Goal: Information Seeking & Learning: Learn about a topic

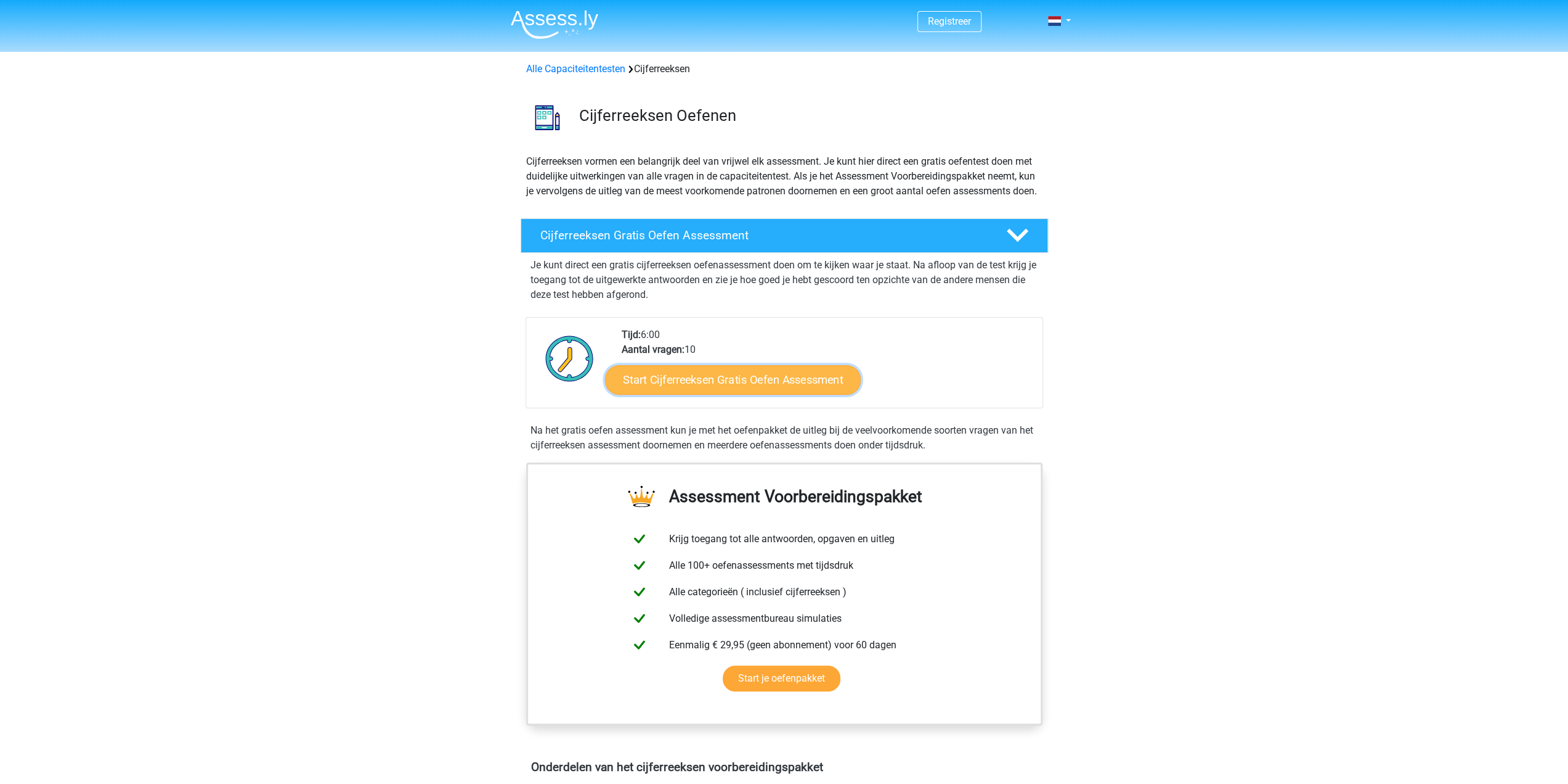
click at [751, 387] on link "Start Cijferreeksen Gratis Oefen Assessment" at bounding box center [734, 379] width 256 height 30
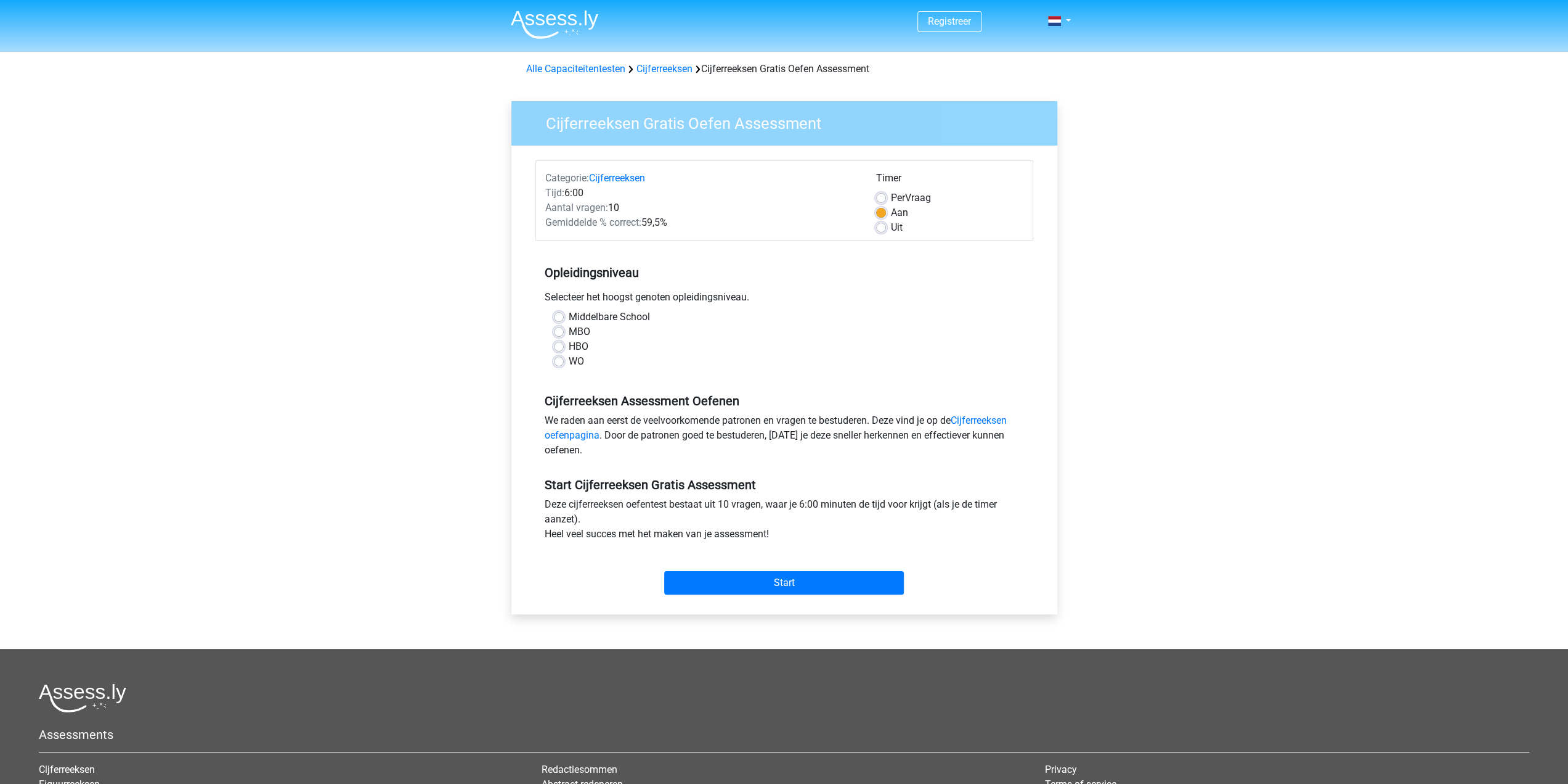
click at [582, 347] on label "HBO" at bounding box center [579, 346] width 20 height 15
click at [564, 347] on input "HBO" at bounding box center [558, 345] width 10 height 13
radio input "true"
click at [777, 581] on input "Start" at bounding box center [784, 583] width 240 height 24
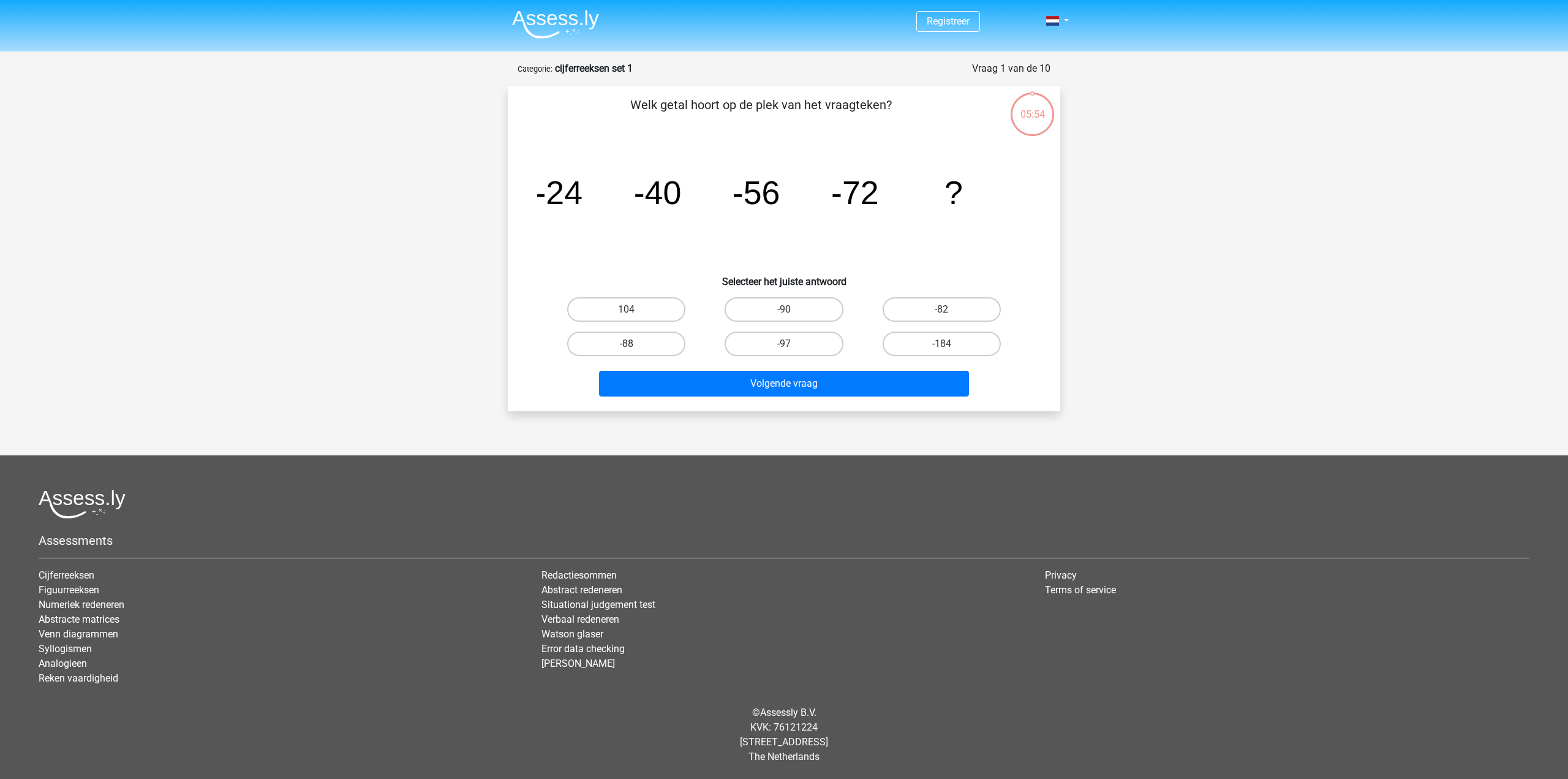
click at [641, 348] on label "-88" at bounding box center [626, 343] width 118 height 24
click at [634, 348] on input "-88" at bounding box center [630, 348] width 8 height 8
radio input "true"
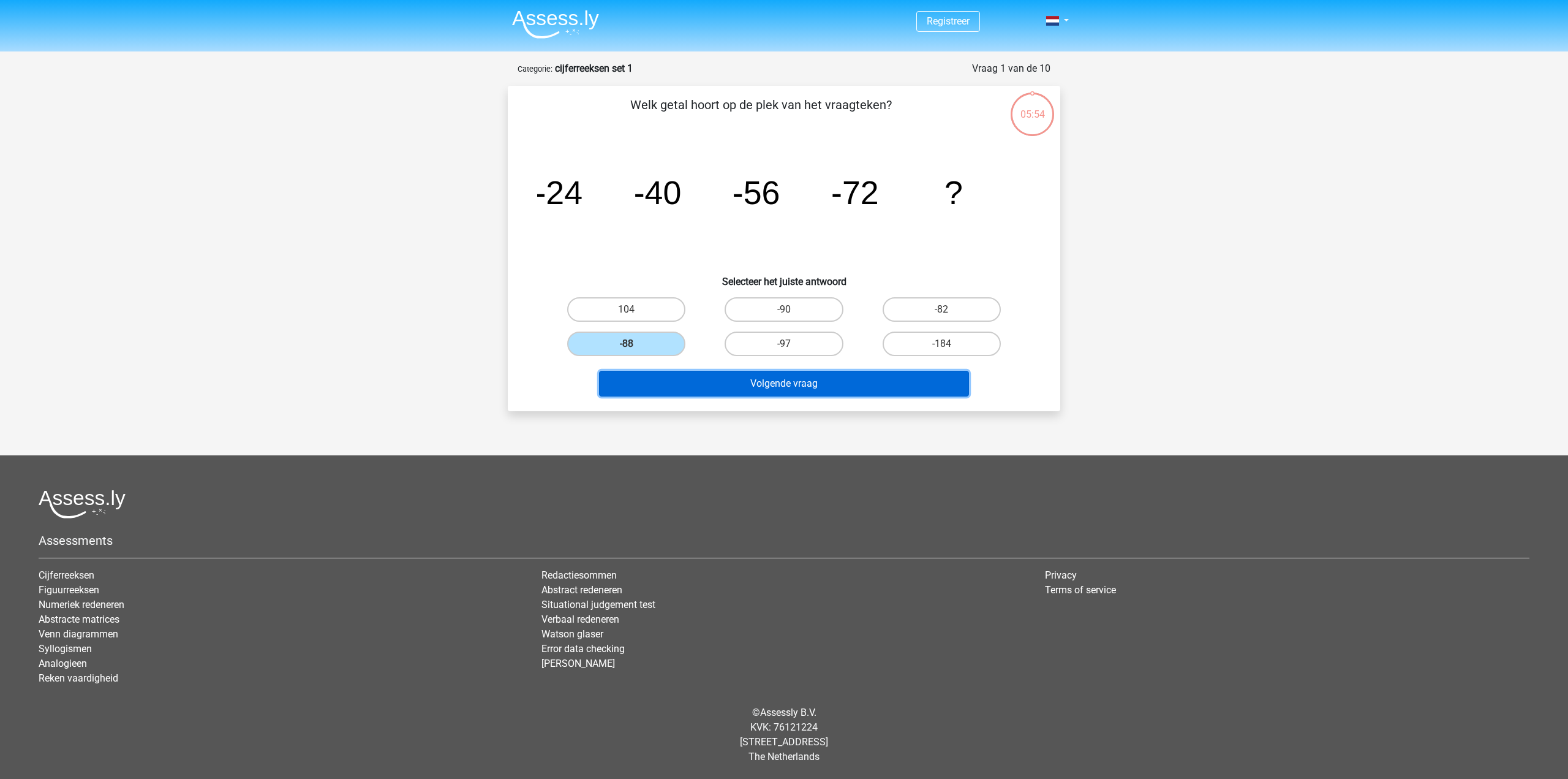
click at [694, 376] on button "Volgende vraag" at bounding box center [784, 384] width 371 height 26
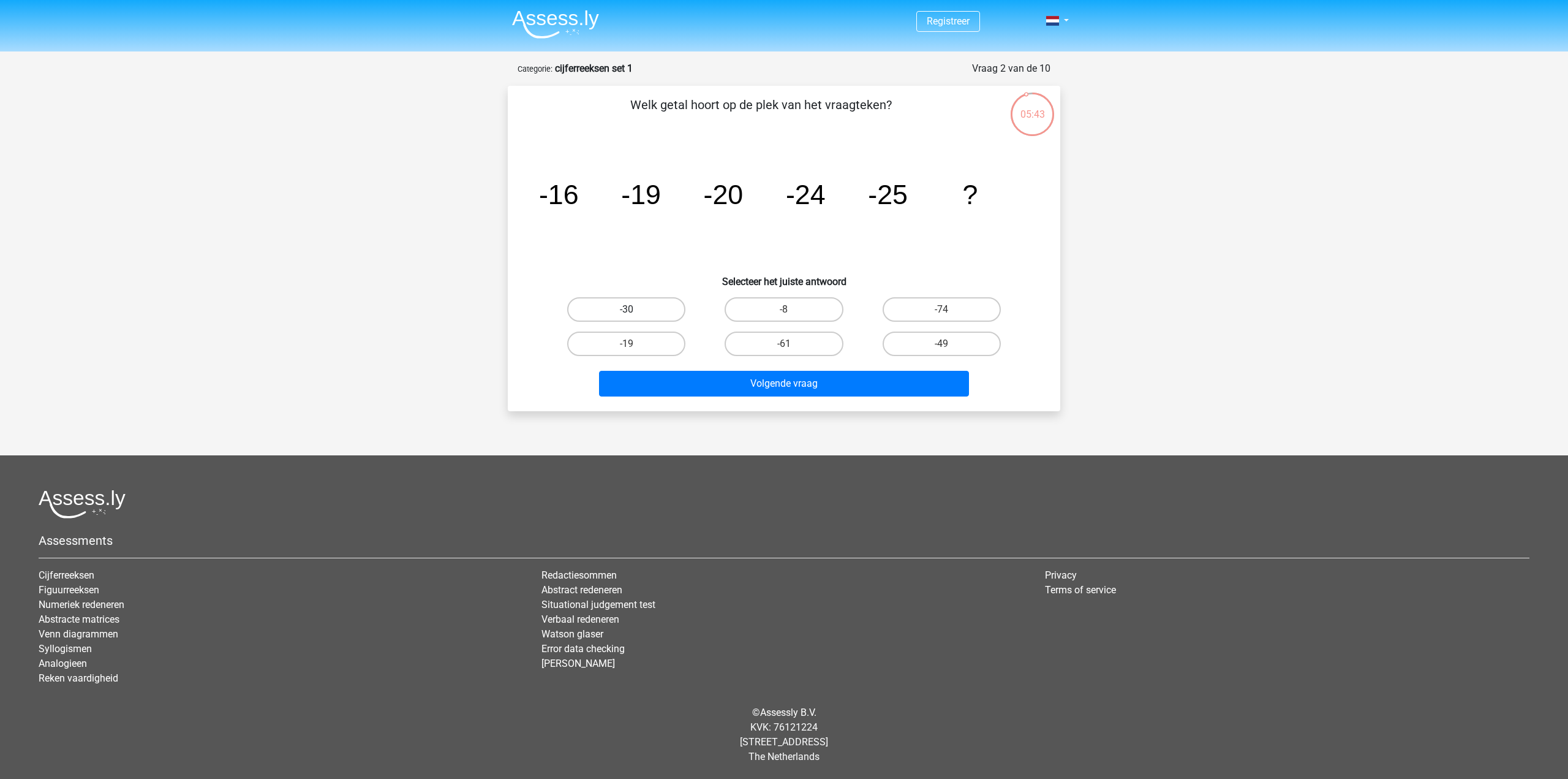
click at [649, 310] on label "-30" at bounding box center [626, 309] width 118 height 24
click at [634, 310] on input "-30" at bounding box center [630, 313] width 8 height 8
radio input "true"
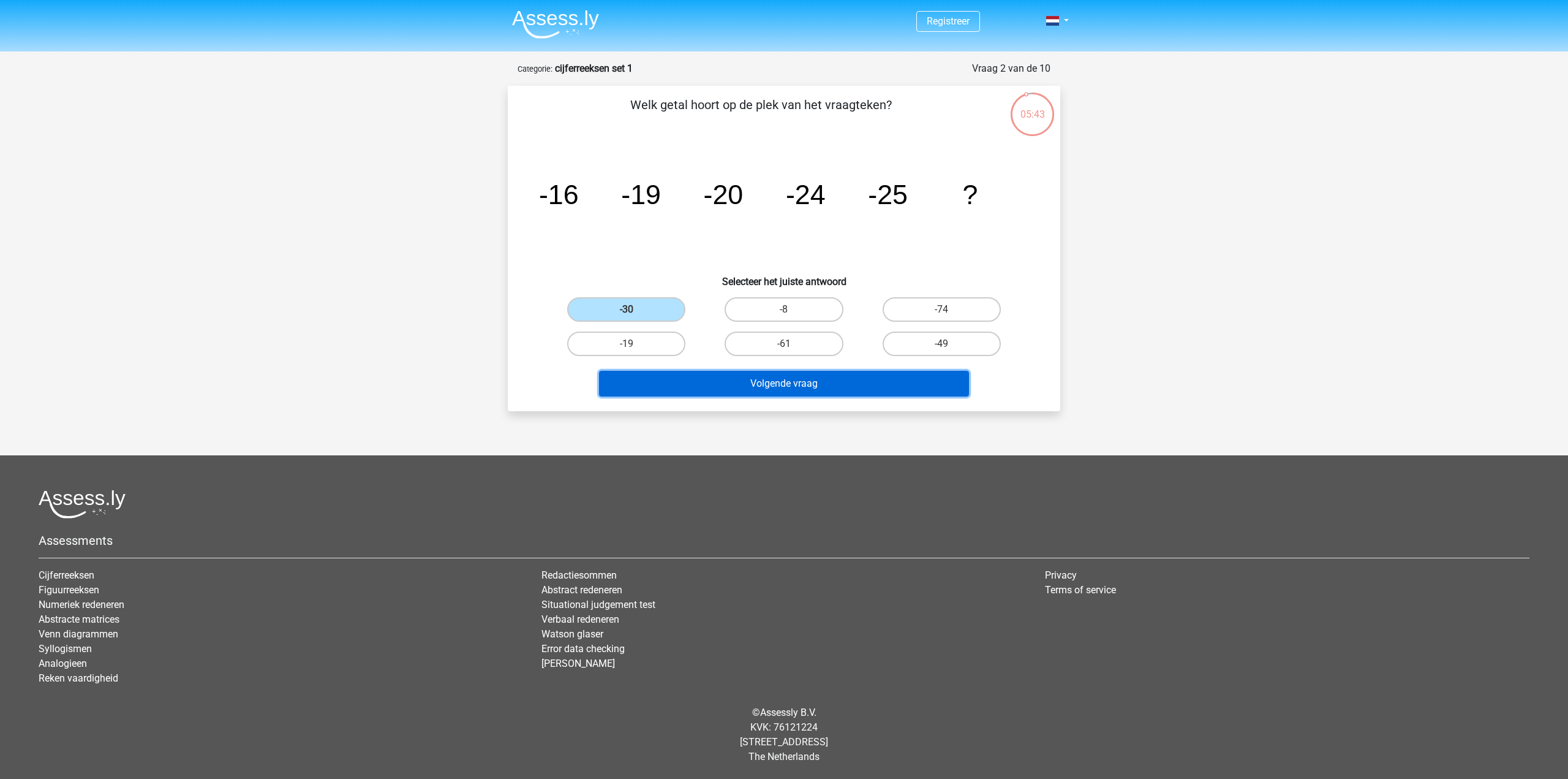
click at [723, 383] on button "Volgende vraag" at bounding box center [784, 384] width 371 height 26
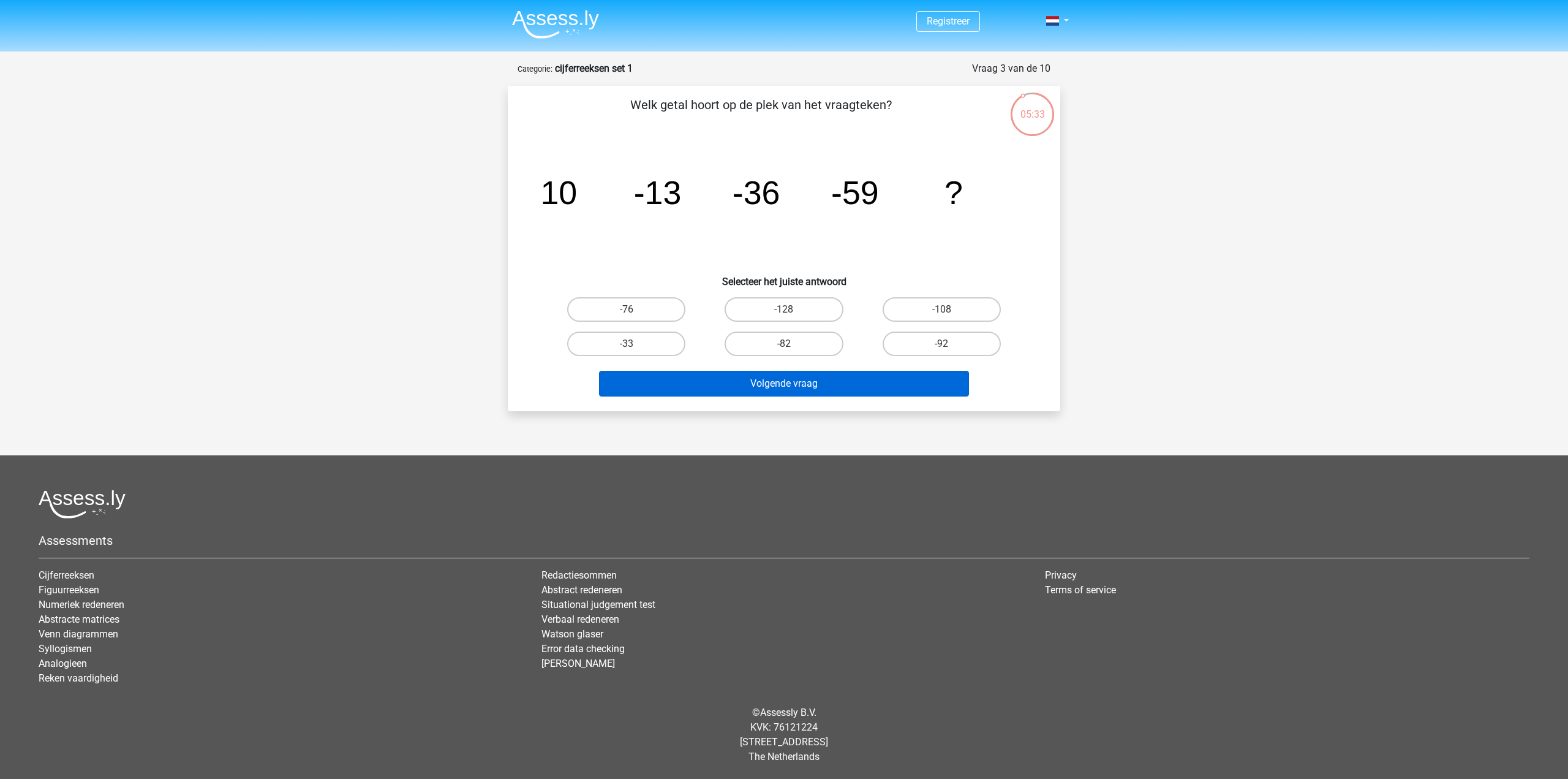
drag, startPoint x: 763, startPoint y: 348, endPoint x: 774, endPoint y: 373, distance: 27.3
click at [764, 348] on label "-82" at bounding box center [783, 343] width 118 height 24
click at [784, 348] on input "-82" at bounding box center [788, 348] width 8 height 8
radio input "true"
click at [777, 378] on button "Volgende vraag" at bounding box center [784, 384] width 371 height 26
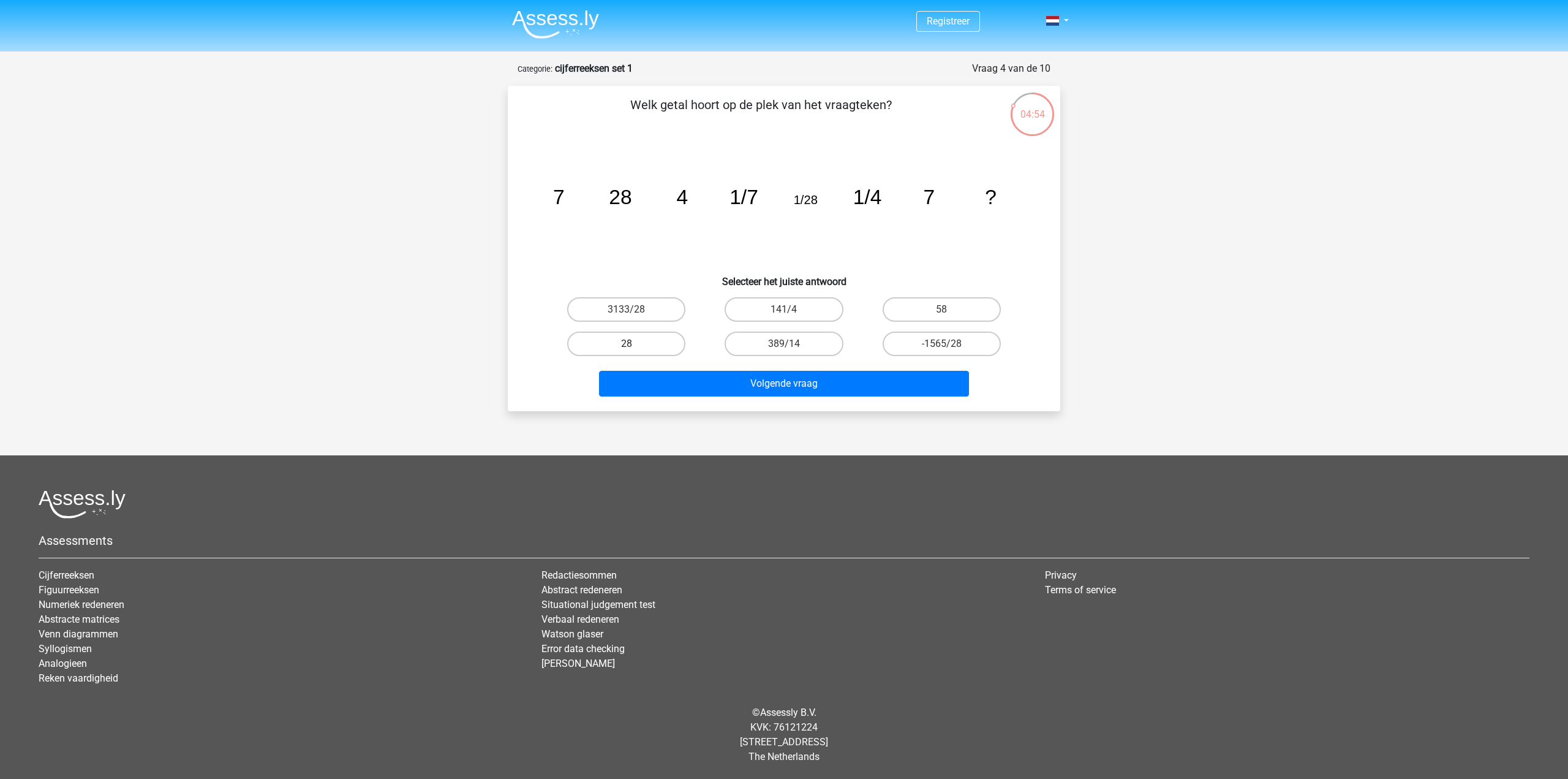
click at [639, 351] on label "28" at bounding box center [626, 343] width 118 height 24
click at [634, 351] on input "28" at bounding box center [630, 348] width 8 height 8
radio input "true"
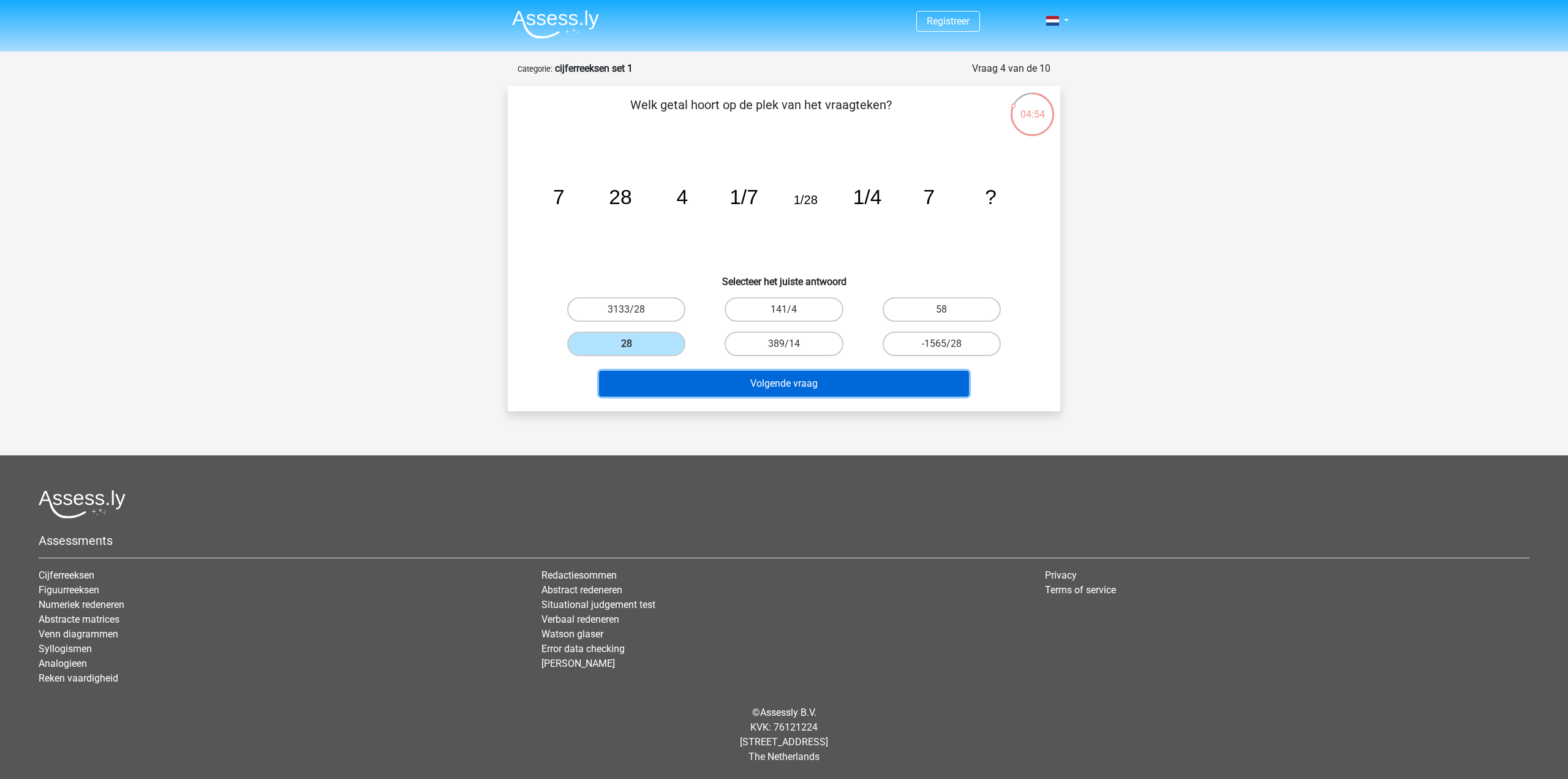
click at [696, 381] on button "Volgende vraag" at bounding box center [784, 384] width 371 height 26
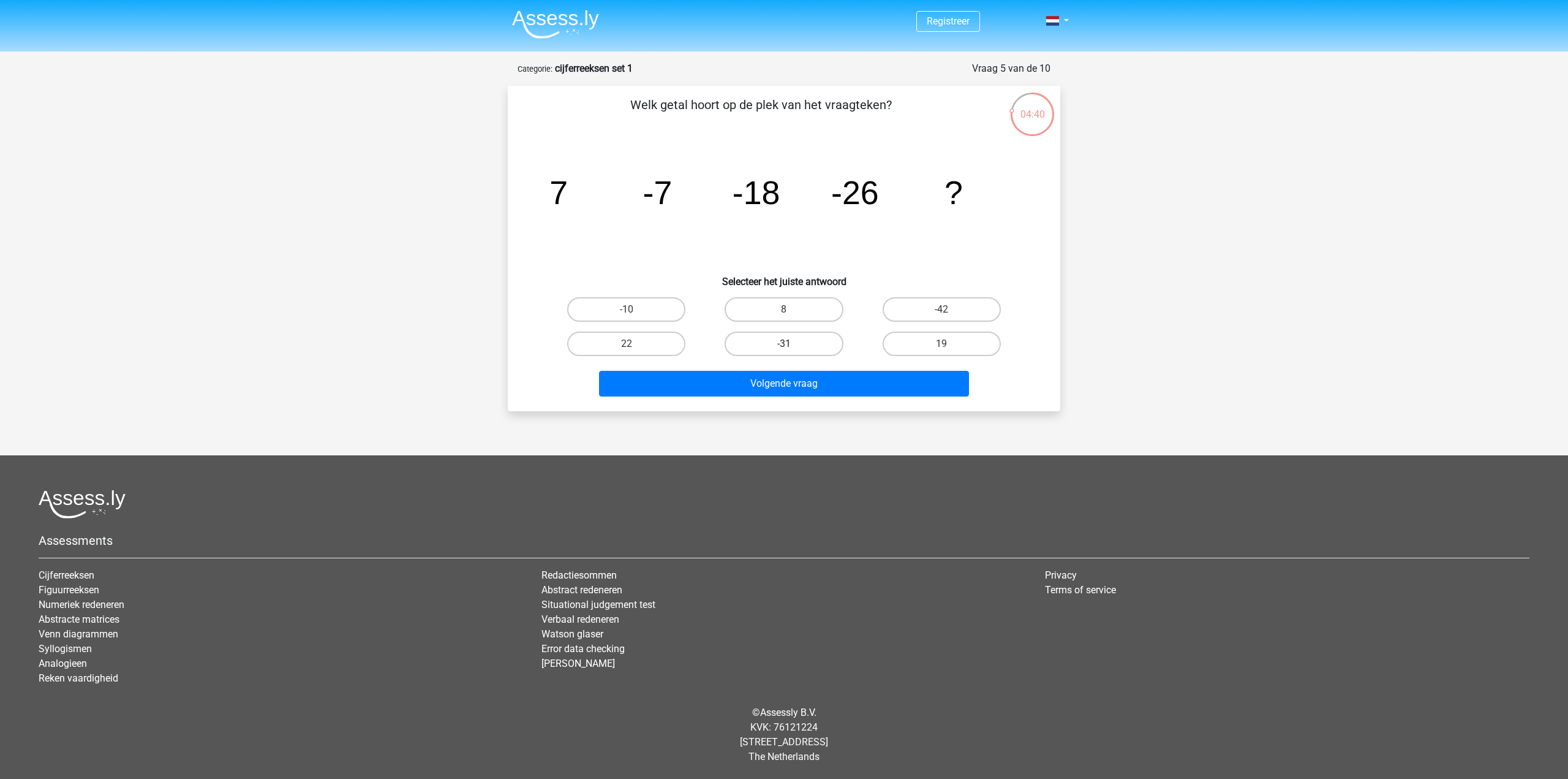
click at [799, 341] on label "-31" at bounding box center [783, 343] width 118 height 24
click at [792, 344] on input "-31" at bounding box center [788, 348] width 8 height 8
radio input "true"
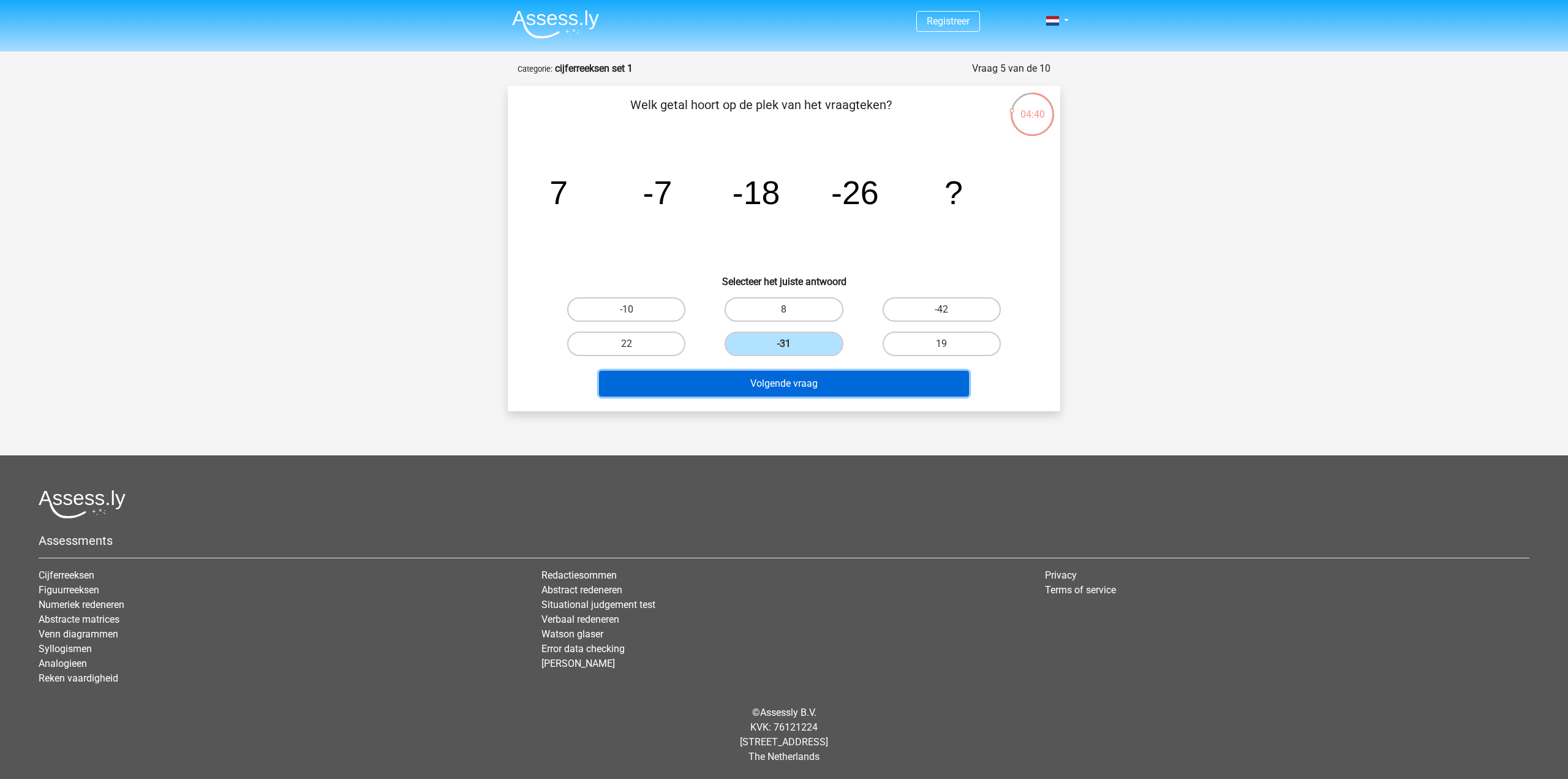
click at [791, 386] on button "Volgende vraag" at bounding box center [784, 384] width 371 height 26
click at [871, 388] on button "Volgende vraag" at bounding box center [784, 384] width 371 height 26
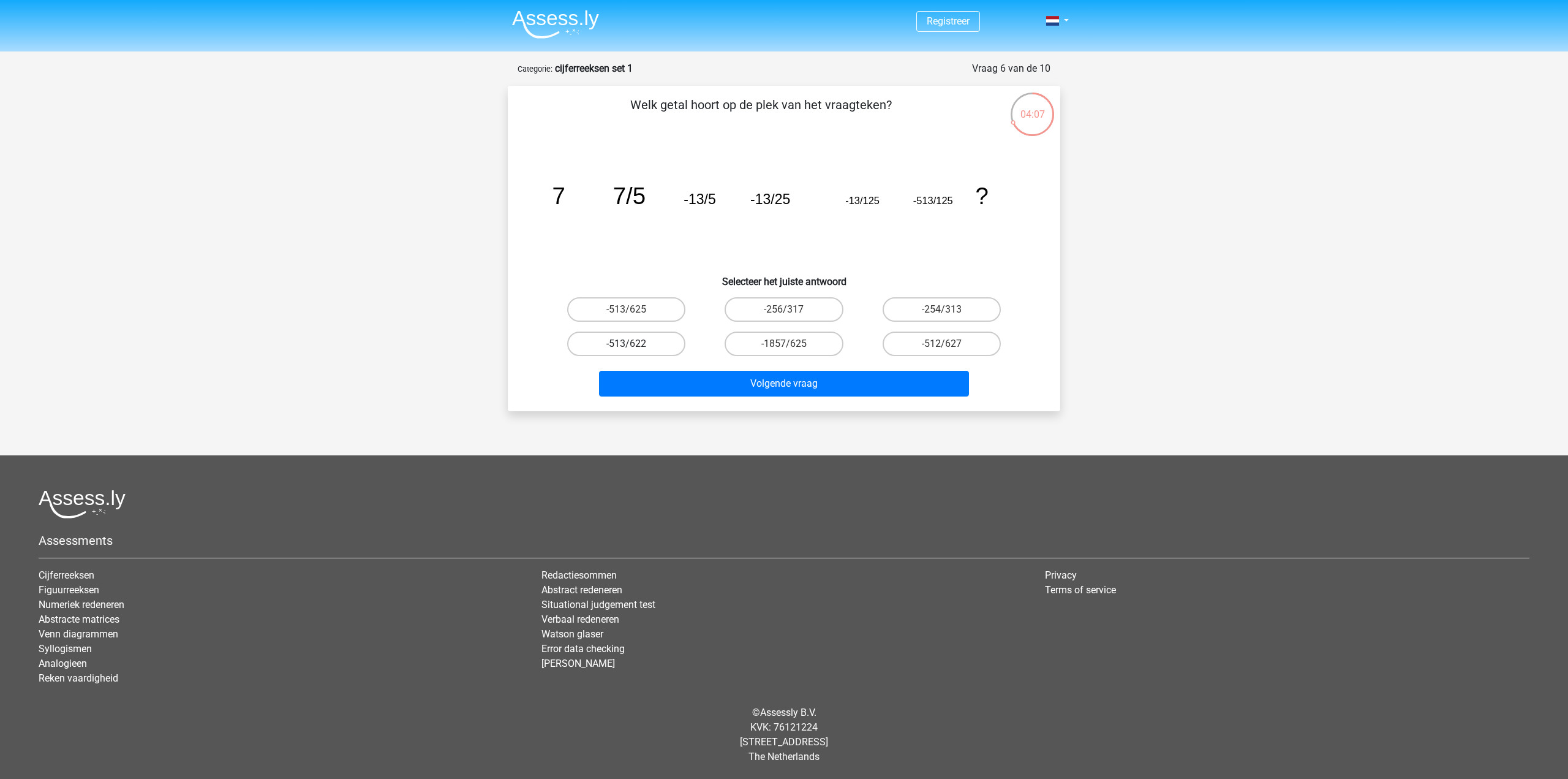
click at [623, 352] on label "-513/622" at bounding box center [626, 343] width 118 height 24
click at [626, 352] on input "-513/622" at bounding box center [630, 348] width 8 height 8
radio input "true"
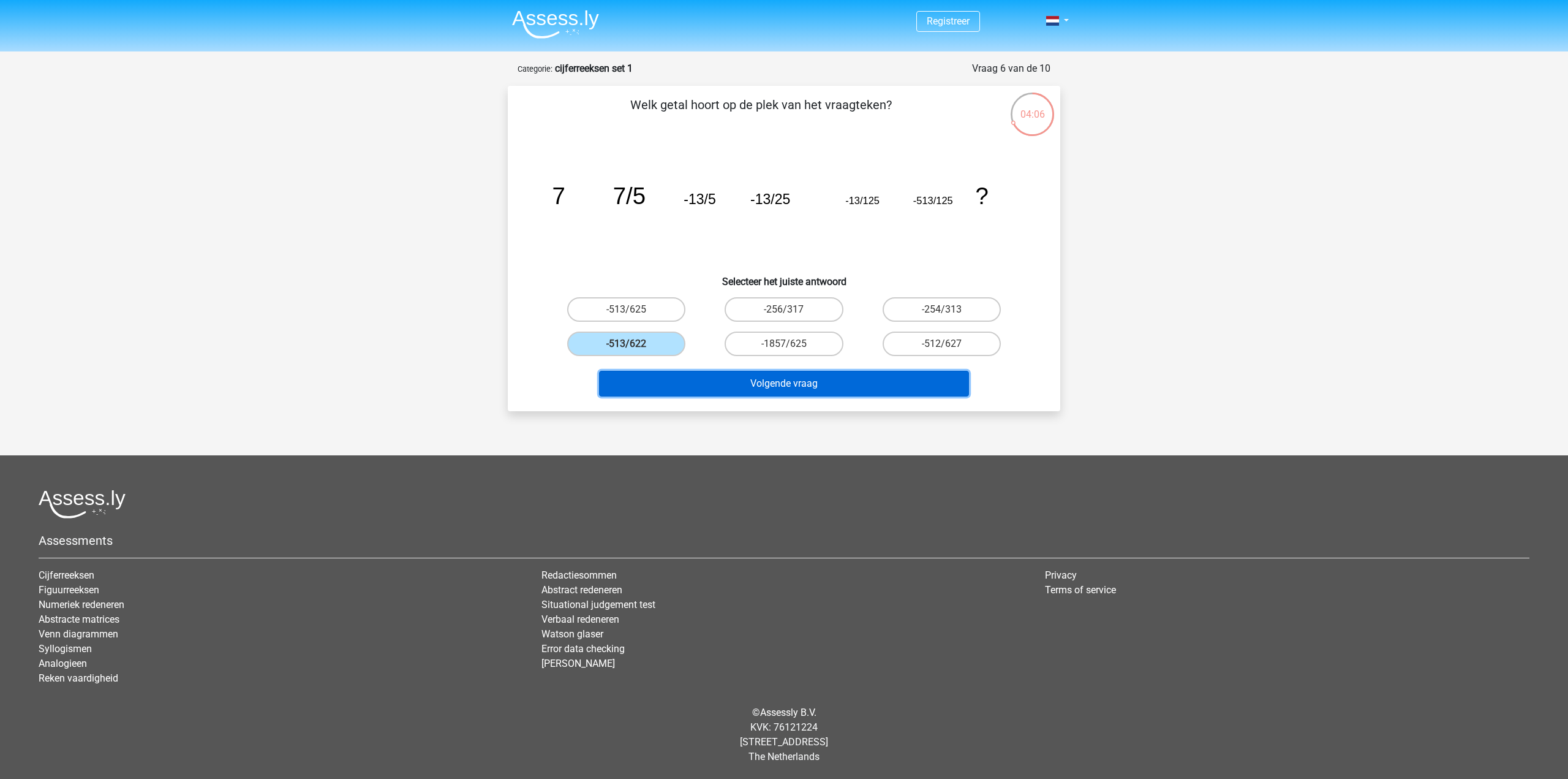
click at [746, 382] on button "Volgende vraag" at bounding box center [784, 384] width 371 height 26
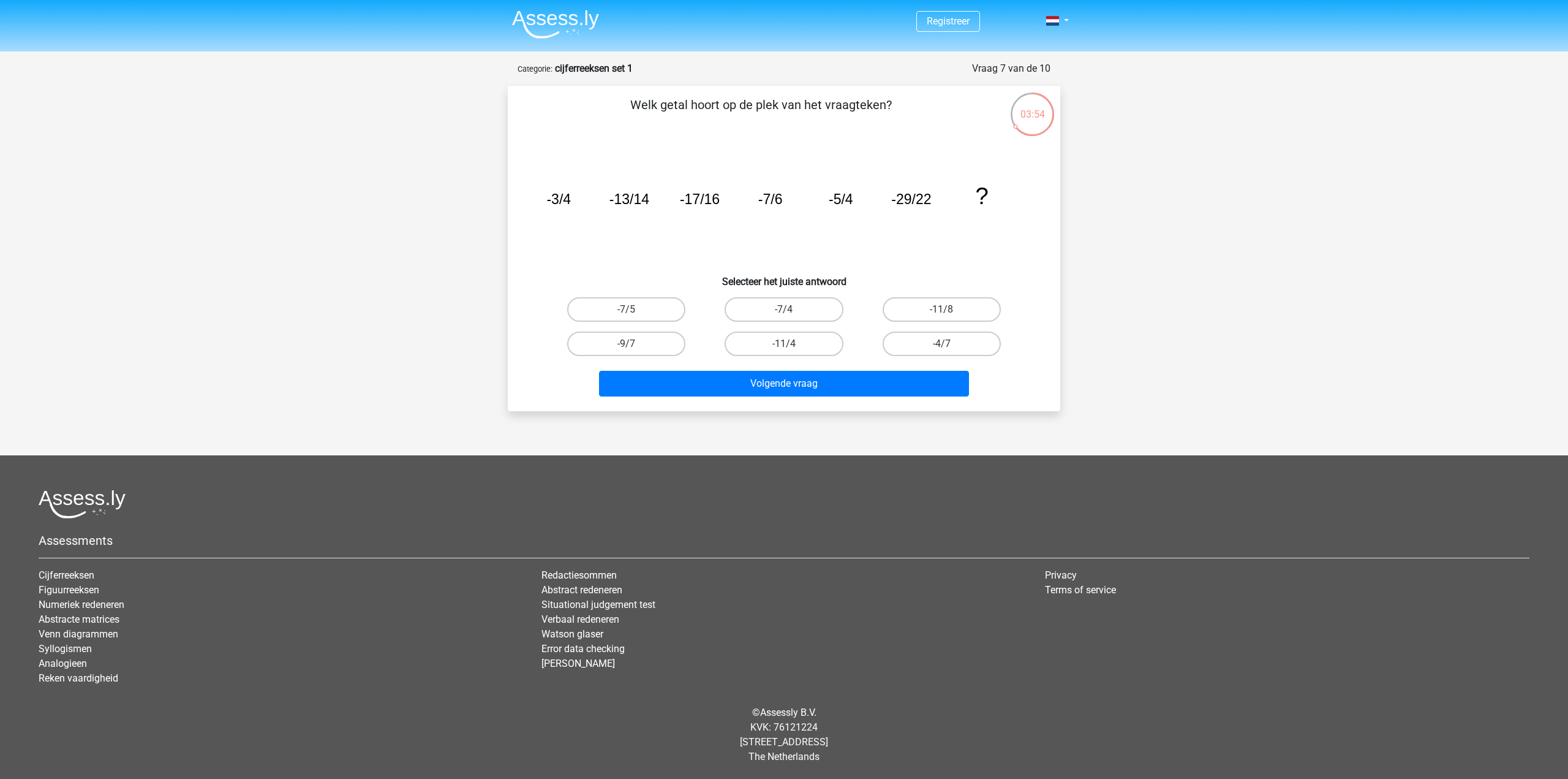
click at [945, 346] on input "-4/7" at bounding box center [945, 348] width 8 height 8
radio input "true"
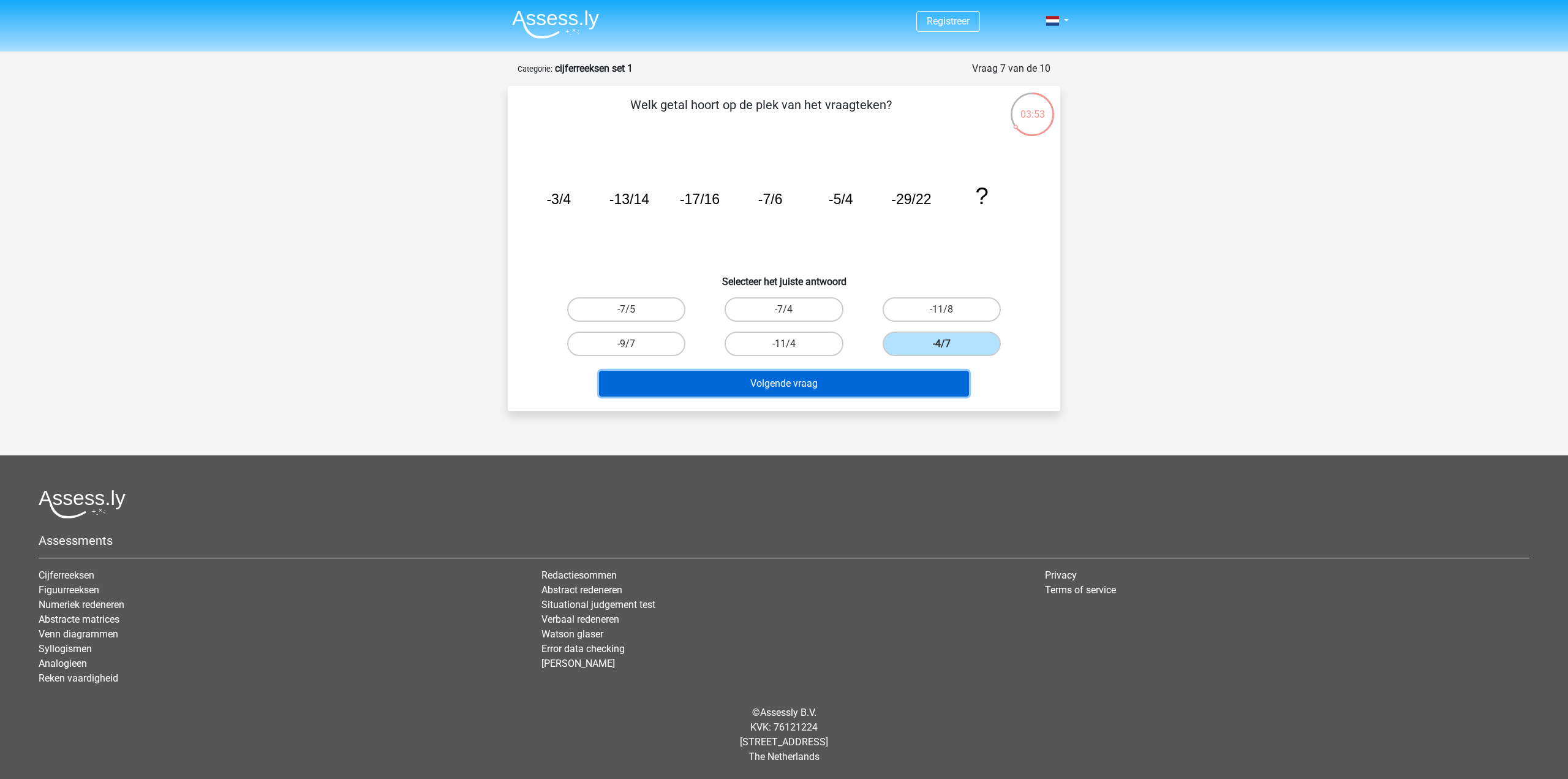
click at [921, 382] on button "Volgende vraag" at bounding box center [784, 384] width 371 height 26
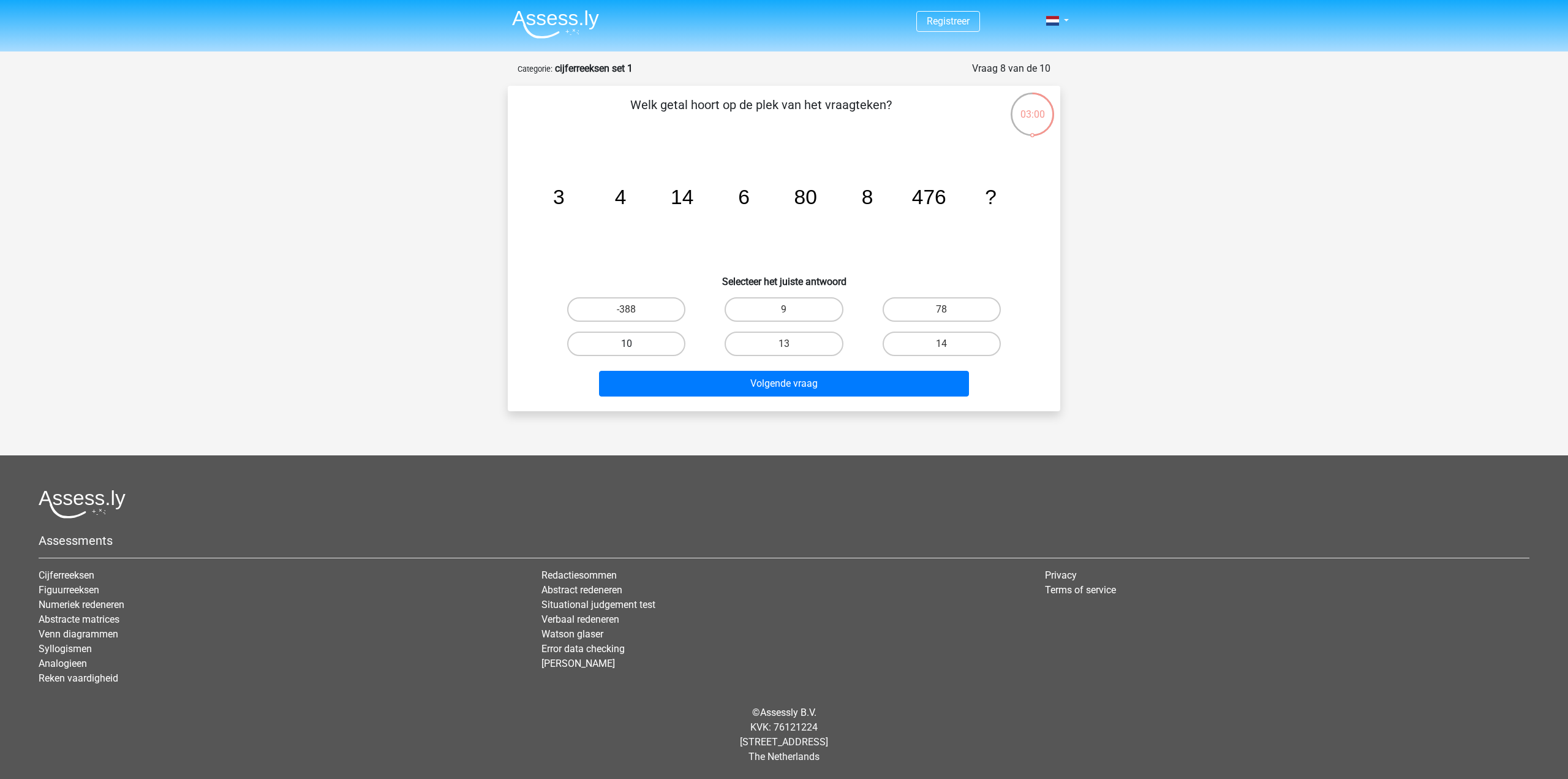
click at [624, 354] on label "10" at bounding box center [626, 343] width 118 height 24
click at [626, 352] on input "10" at bounding box center [630, 348] width 8 height 8
radio input "true"
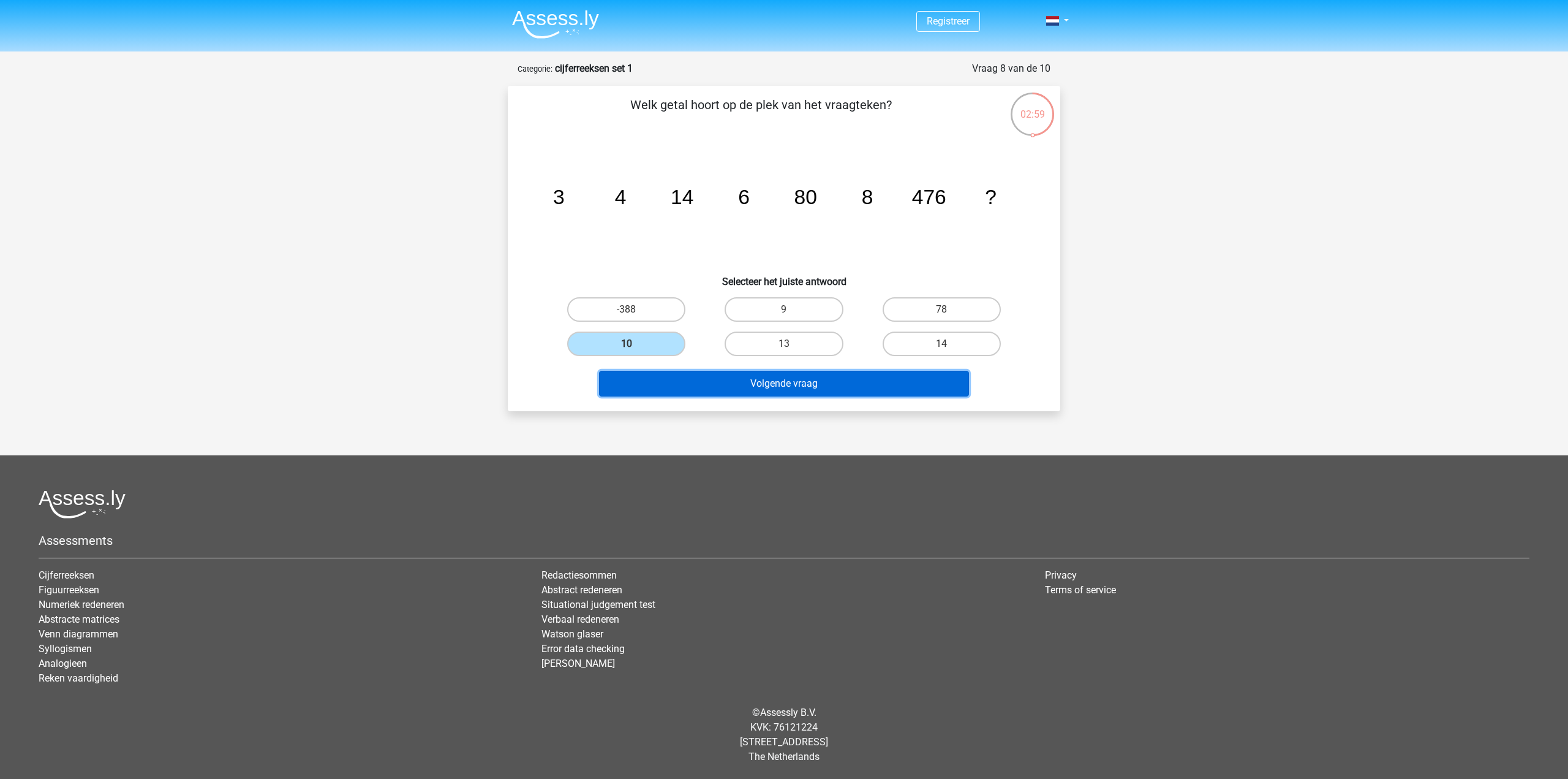
click at [711, 393] on button "Volgende vraag" at bounding box center [784, 384] width 371 height 26
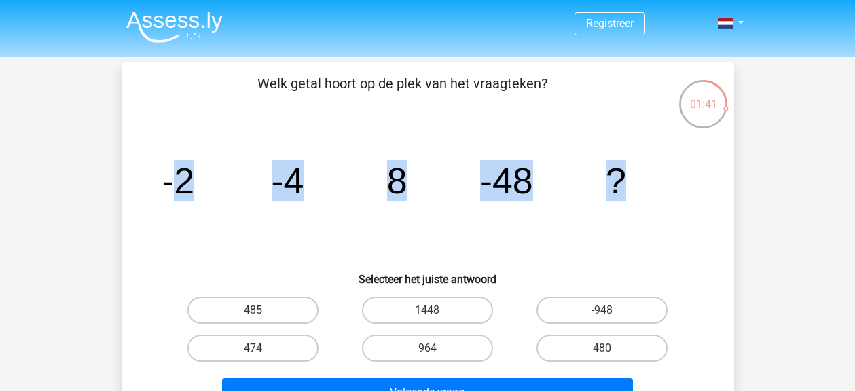
drag, startPoint x: 644, startPoint y: 186, endPoint x: 168, endPoint y: 185, distance: 476.5
click at [168, 185] on icon "image/svg+xml -2 -4 8 -48 ?" at bounding box center [427, 193] width 547 height 137
copy g "2 -4 8 -48 ?"
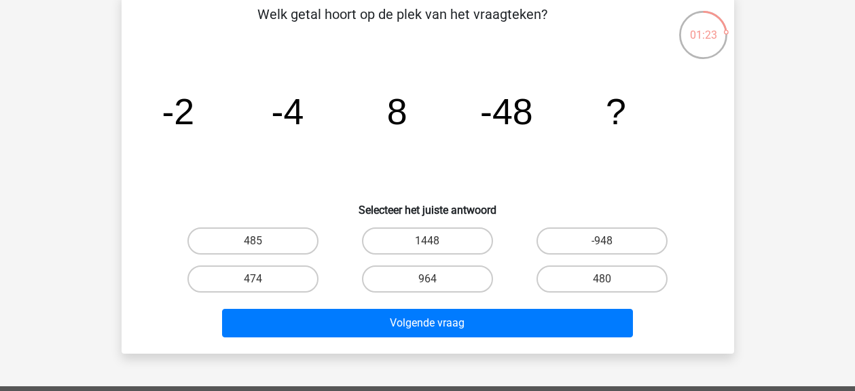
scroll to position [68, 0]
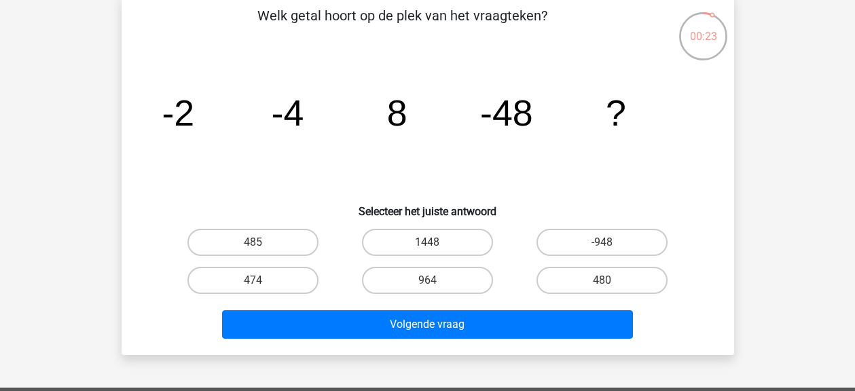
drag, startPoint x: 807, startPoint y: 286, endPoint x: 192, endPoint y: 261, distance: 615.5
click at [192, 261] on div "Registreer Nederlands English" at bounding box center [427, 339] width 855 height 814
drag, startPoint x: 351, startPoint y: 245, endPoint x: 612, endPoint y: 293, distance: 264.9
click at [612, 293] on div "485 1448 -948 474 964" at bounding box center [428, 261] width 524 height 76
click at [607, 282] on input "480" at bounding box center [606, 284] width 9 height 9
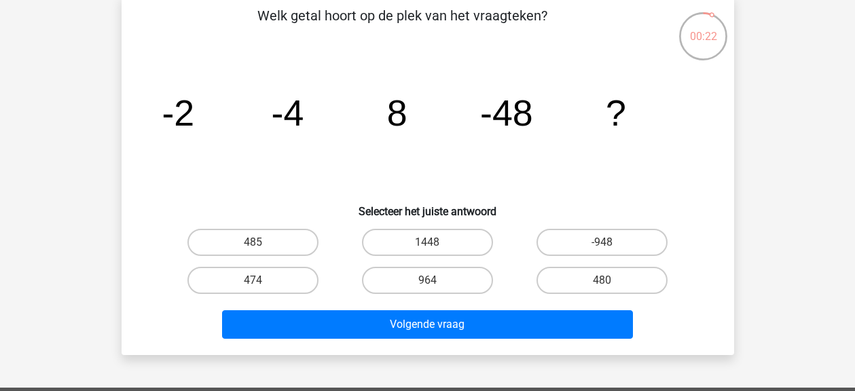
radio input "true"
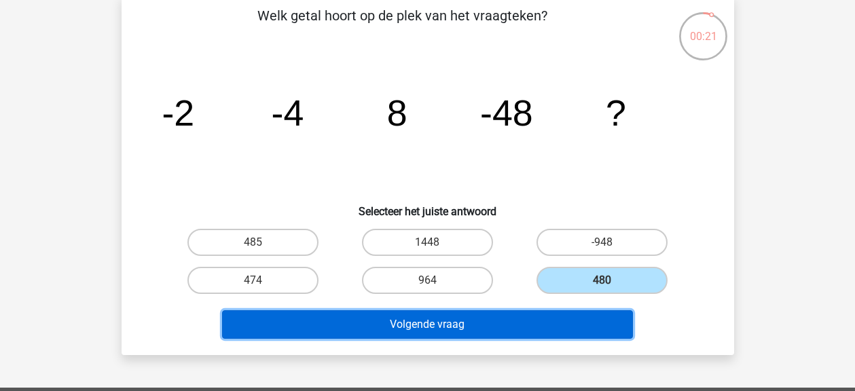
click at [561, 321] on button "Volgende vraag" at bounding box center [427, 324] width 411 height 29
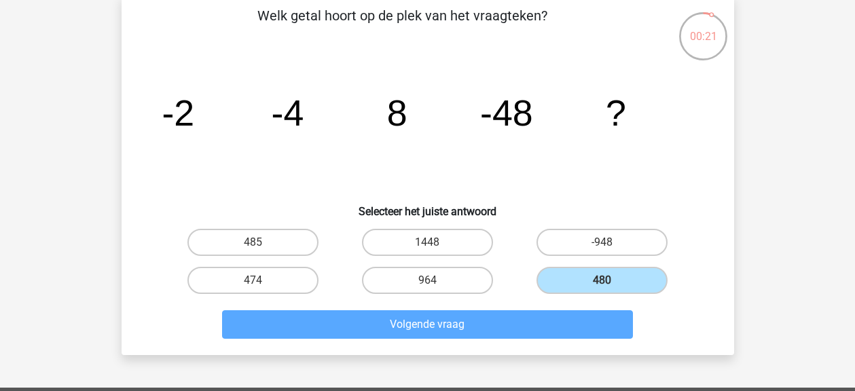
scroll to position [62, 0]
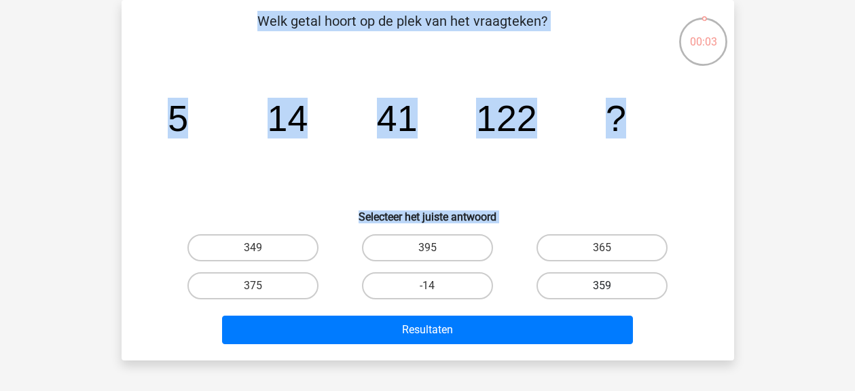
click at [610, 278] on label "359" at bounding box center [601, 285] width 131 height 27
click at [610, 286] on input "359" at bounding box center [606, 290] width 9 height 9
radio input "true"
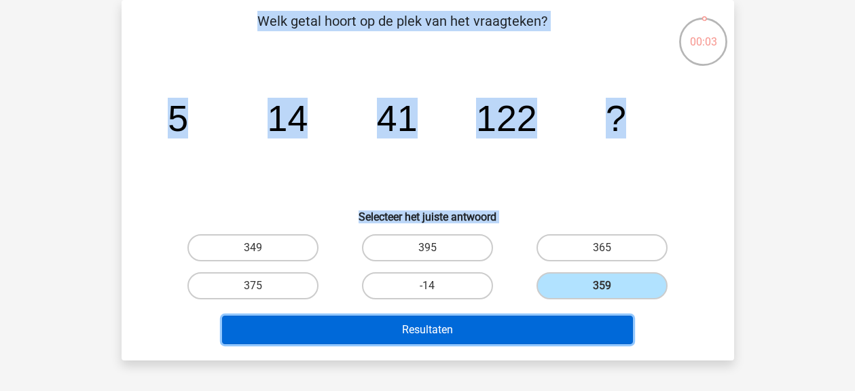
click at [553, 325] on button "Resultaten" at bounding box center [427, 330] width 411 height 29
